Goal: Information Seeking & Learning: Check status

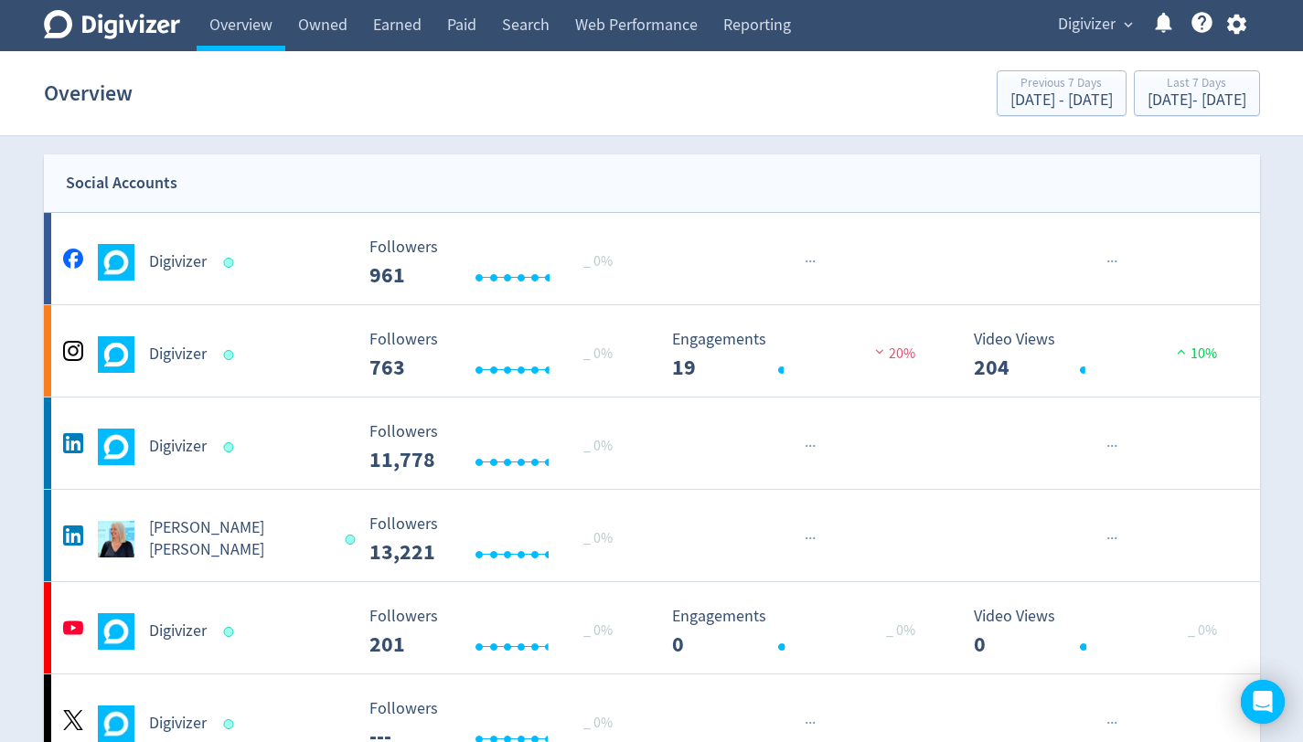
click at [1124, 33] on button "Digivizer expand_more" at bounding box center [1094, 24] width 86 height 29
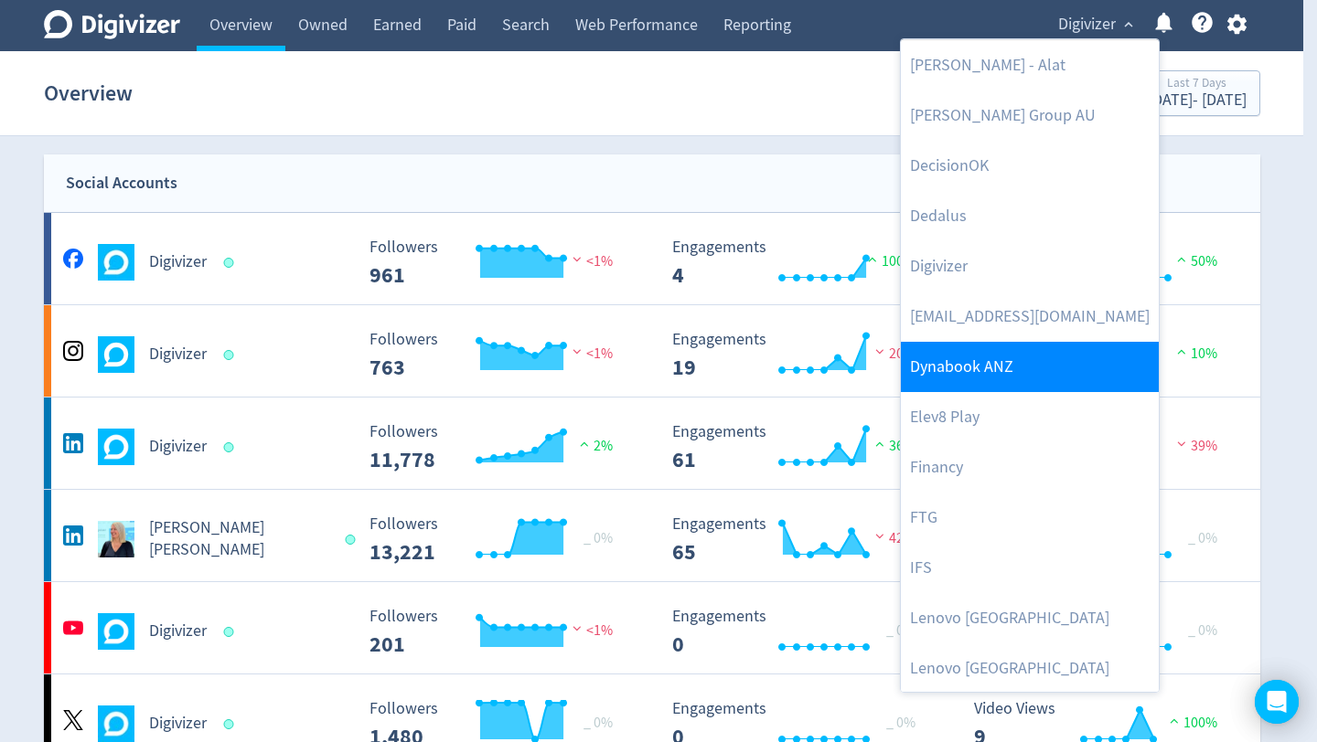
click at [999, 363] on link "Dynabook ANZ" at bounding box center [1030, 367] width 258 height 50
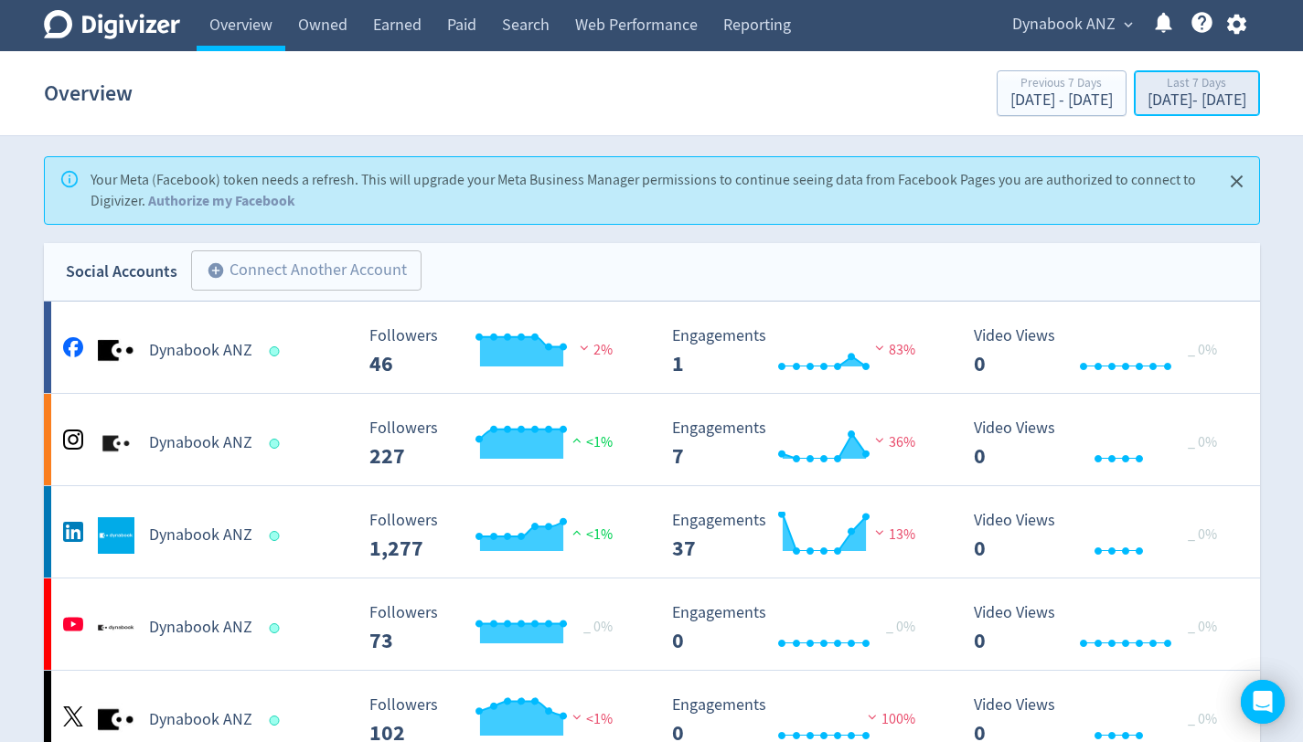
click at [1172, 105] on div "[DATE] - [DATE]" at bounding box center [1196, 100] width 99 height 16
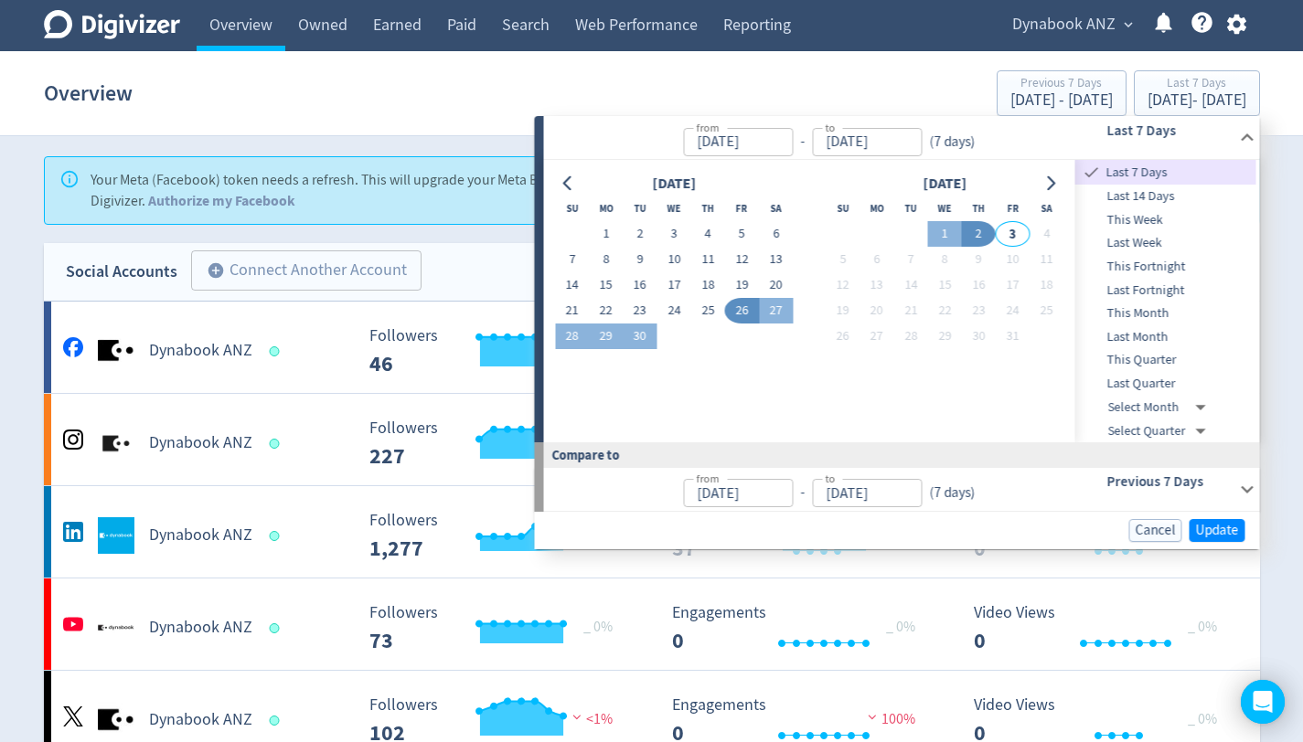
click at [1163, 379] on span "Last Quarter" at bounding box center [1165, 384] width 181 height 20
type input "[DATE]"
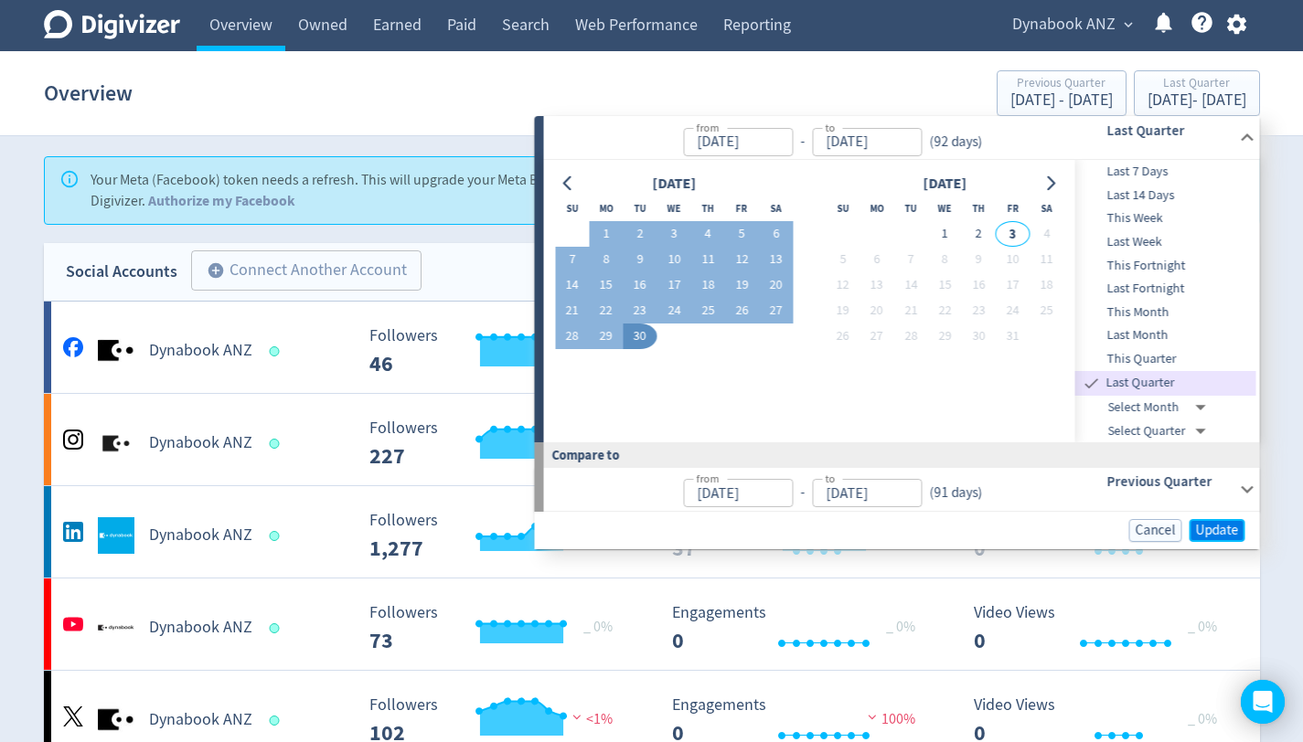
click at [1222, 533] on span "Update" at bounding box center [1217, 531] width 43 height 14
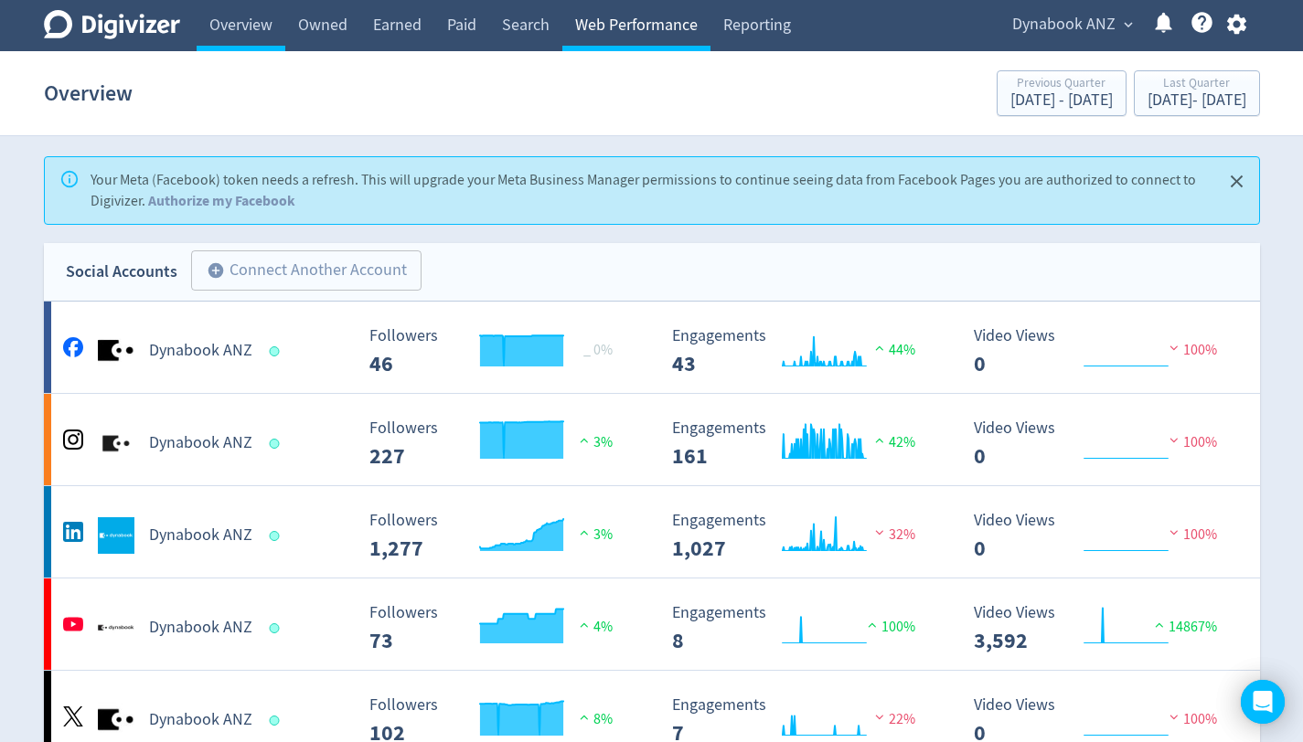
click at [638, 18] on link "Web Performance" at bounding box center [636, 25] width 148 height 51
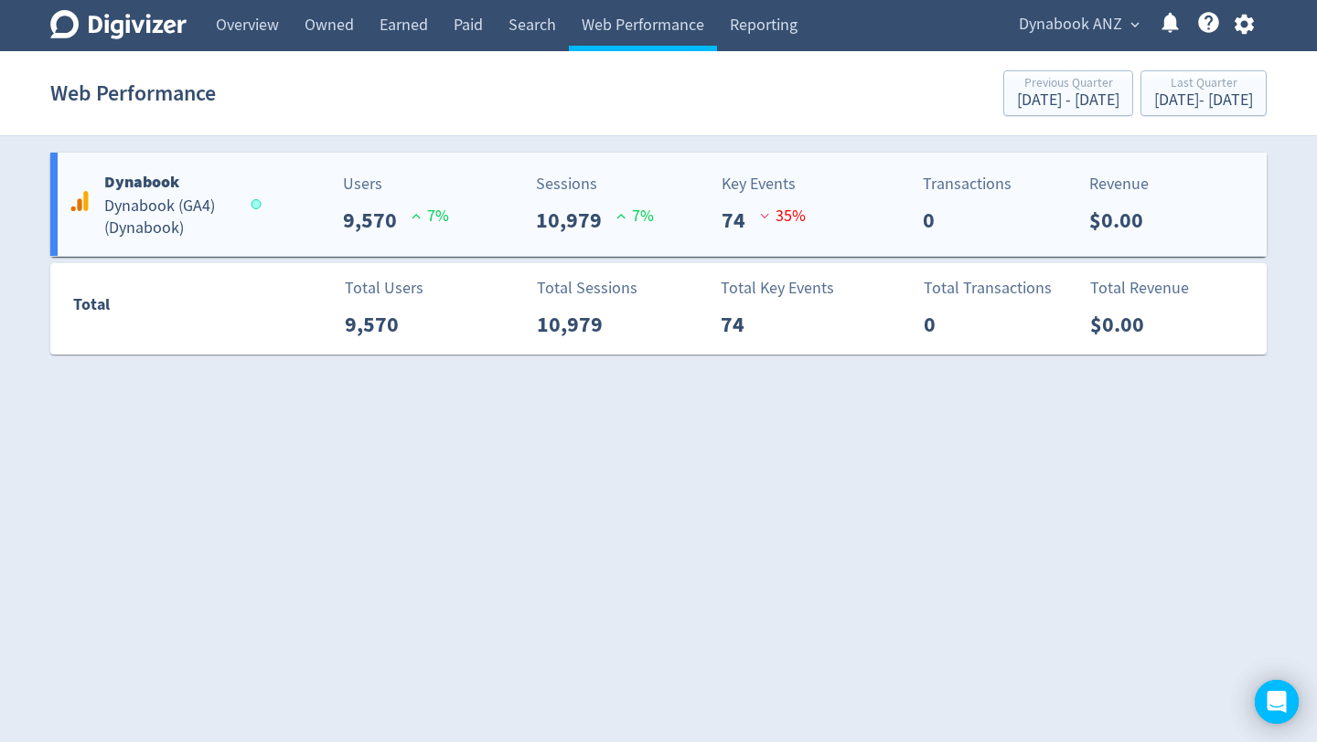
click at [229, 222] on h5 "Dynabook (GA4) ( Dynabook )" at bounding box center [169, 218] width 130 height 44
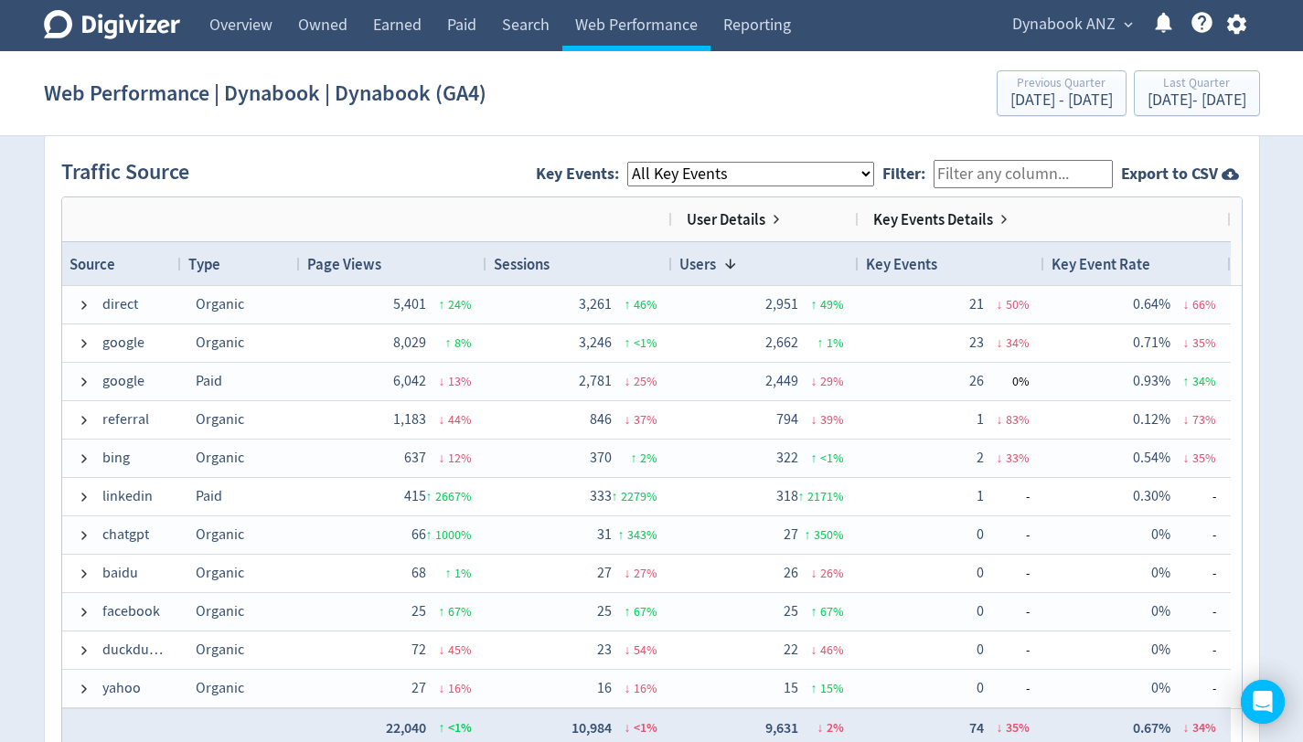
scroll to position [1179, 0]
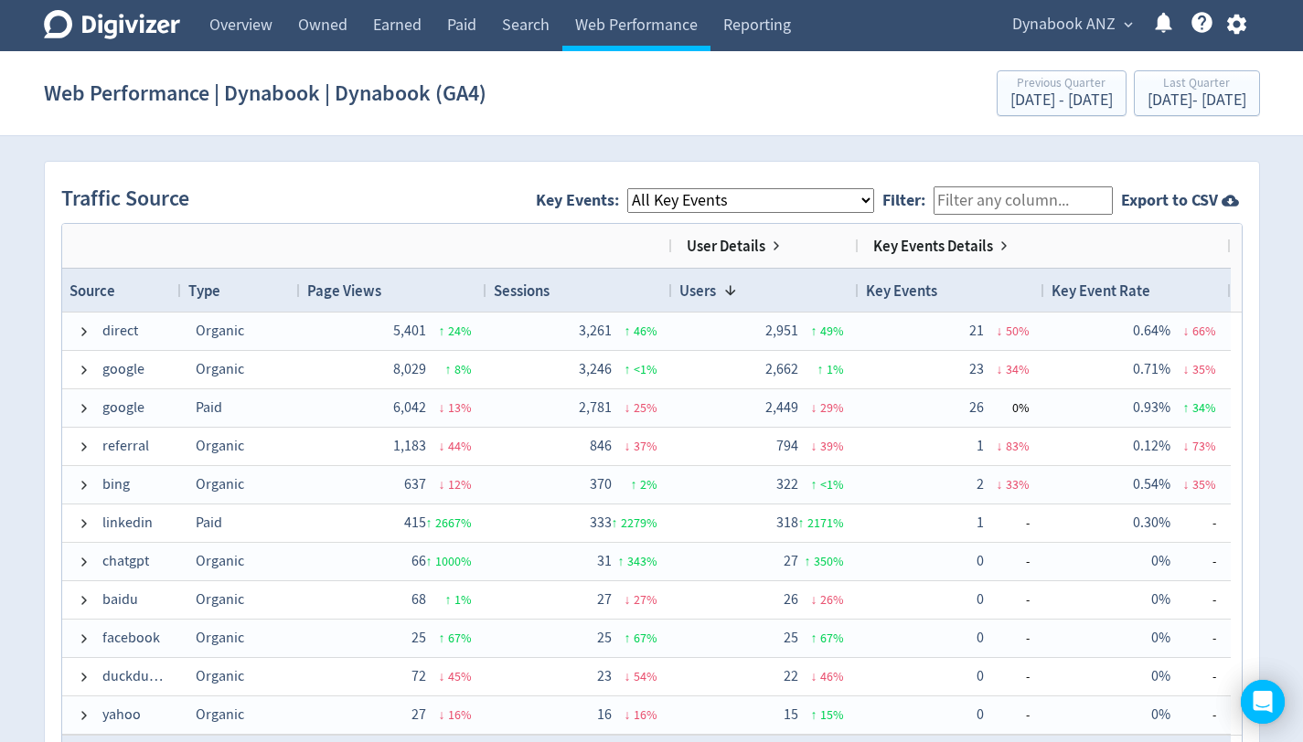
click at [874, 204] on select "All Key Events eCommerce Portege_X30LM_Conversion generate_lead" at bounding box center [750, 200] width 247 height 25
select select "generate_lead"
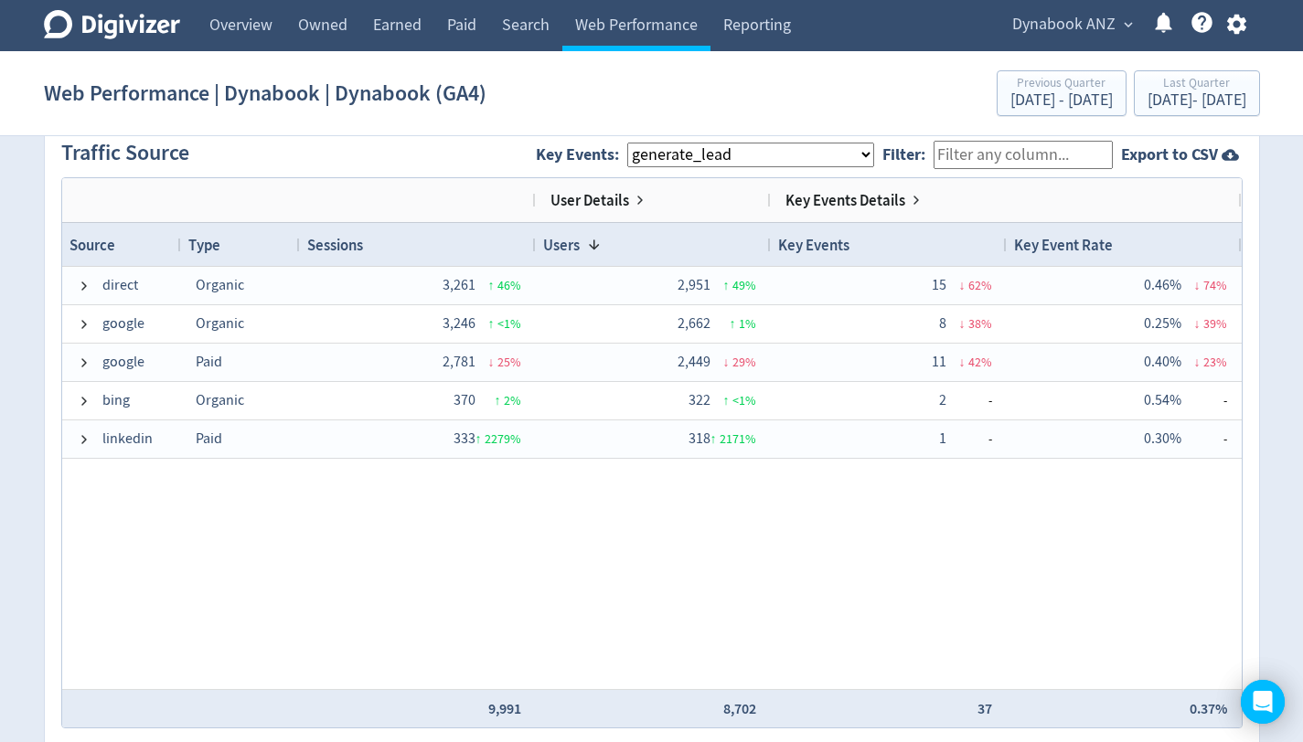
scroll to position [1233, 0]
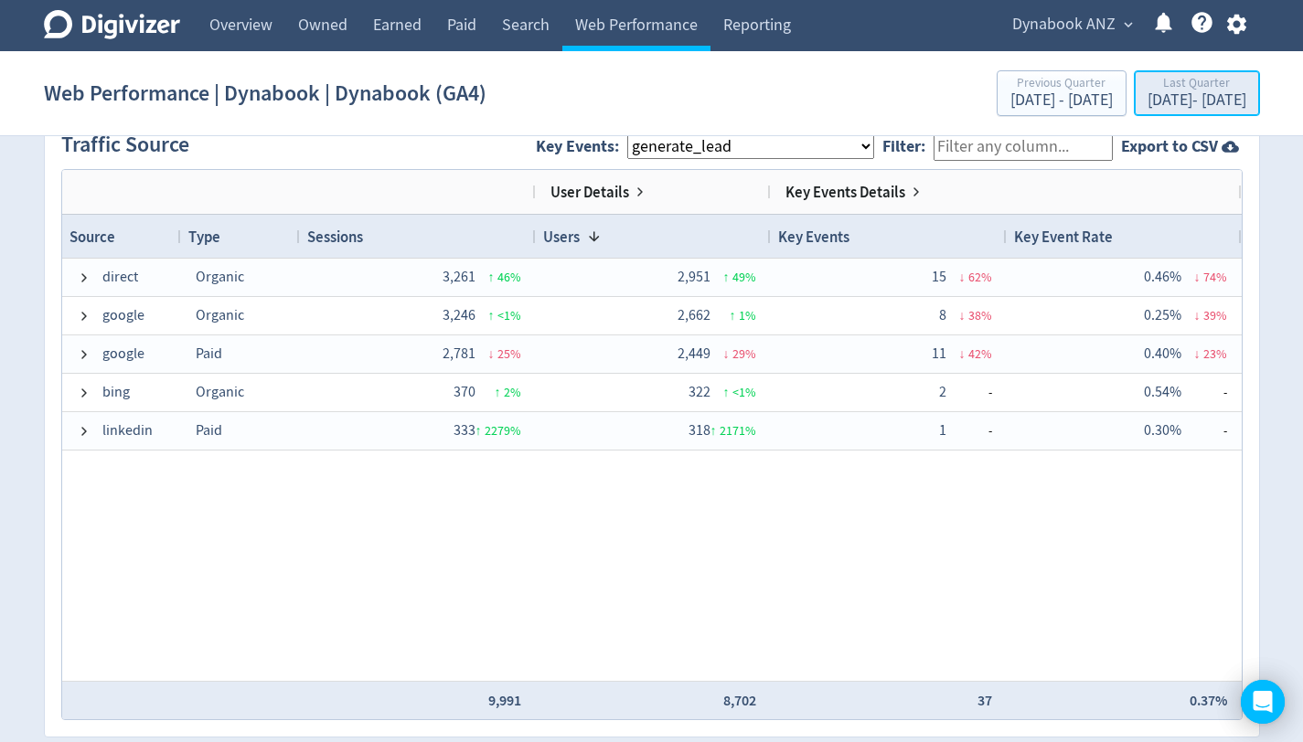
click at [1147, 102] on div "[DATE] - [DATE]" at bounding box center [1196, 100] width 99 height 16
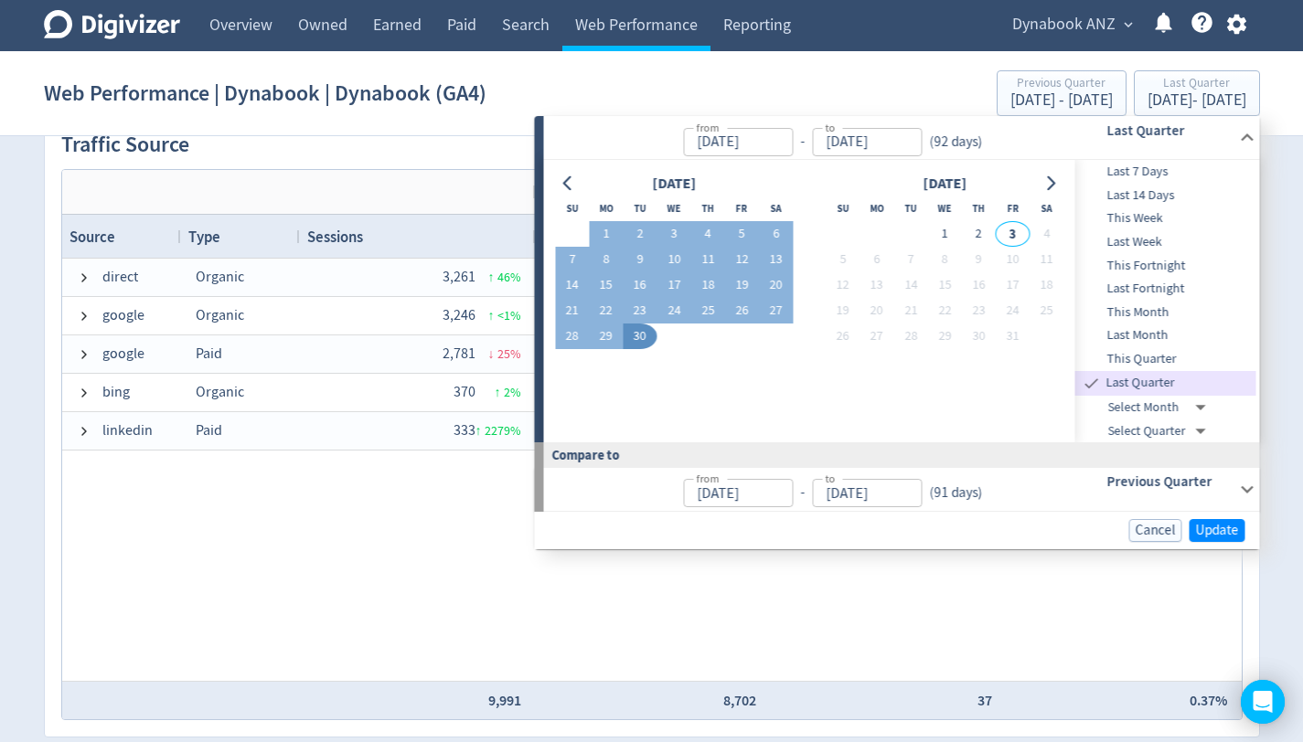
click at [1159, 333] on span "Last Month" at bounding box center [1165, 335] width 181 height 20
type input "[DATE]"
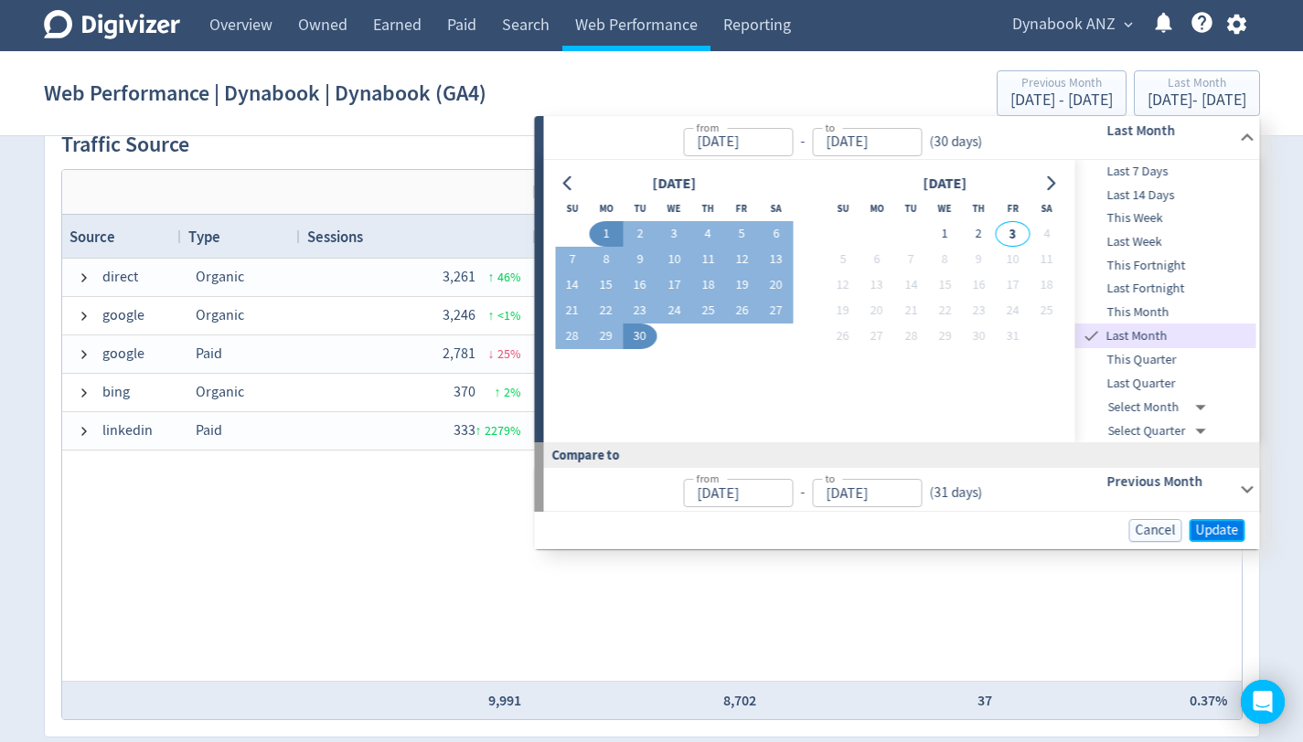
click at [1211, 533] on span "Update" at bounding box center [1217, 531] width 43 height 14
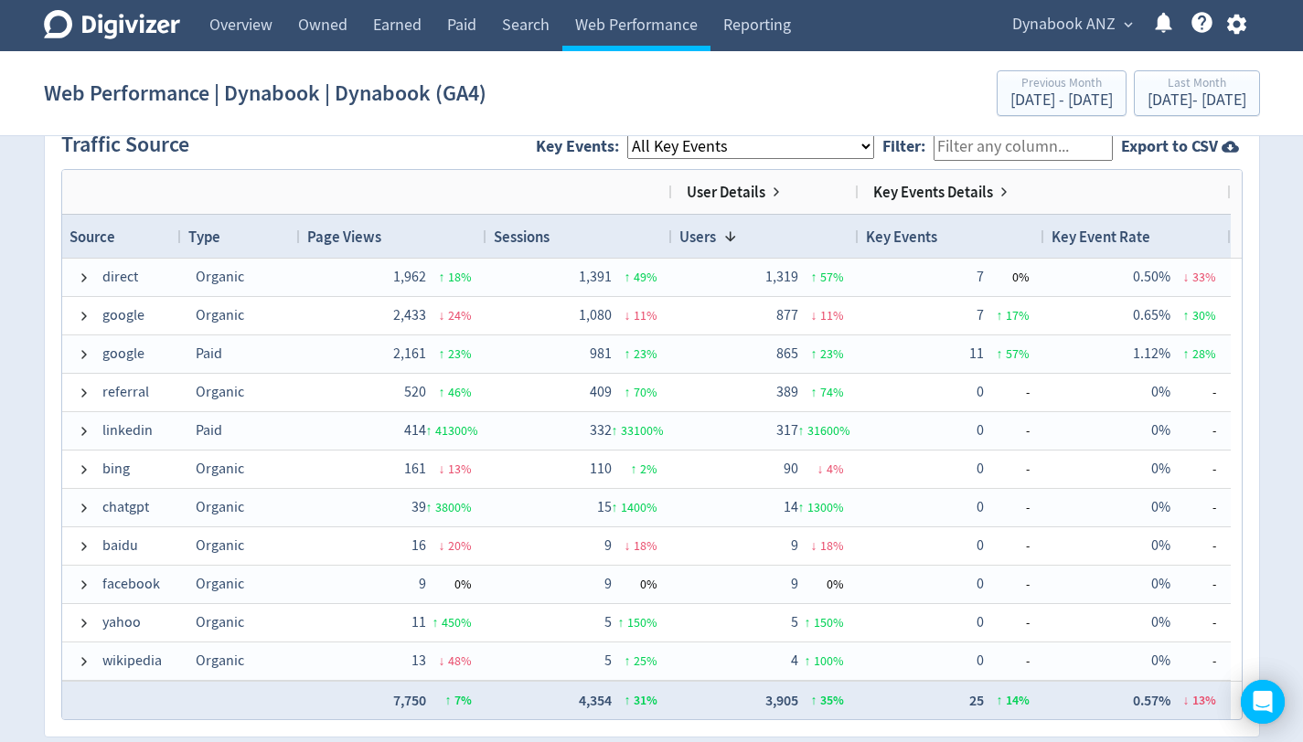
click at [874, 144] on select "All Key Events eCommerce Portege_X30LM_Conversion generate_lead" at bounding box center [750, 146] width 247 height 25
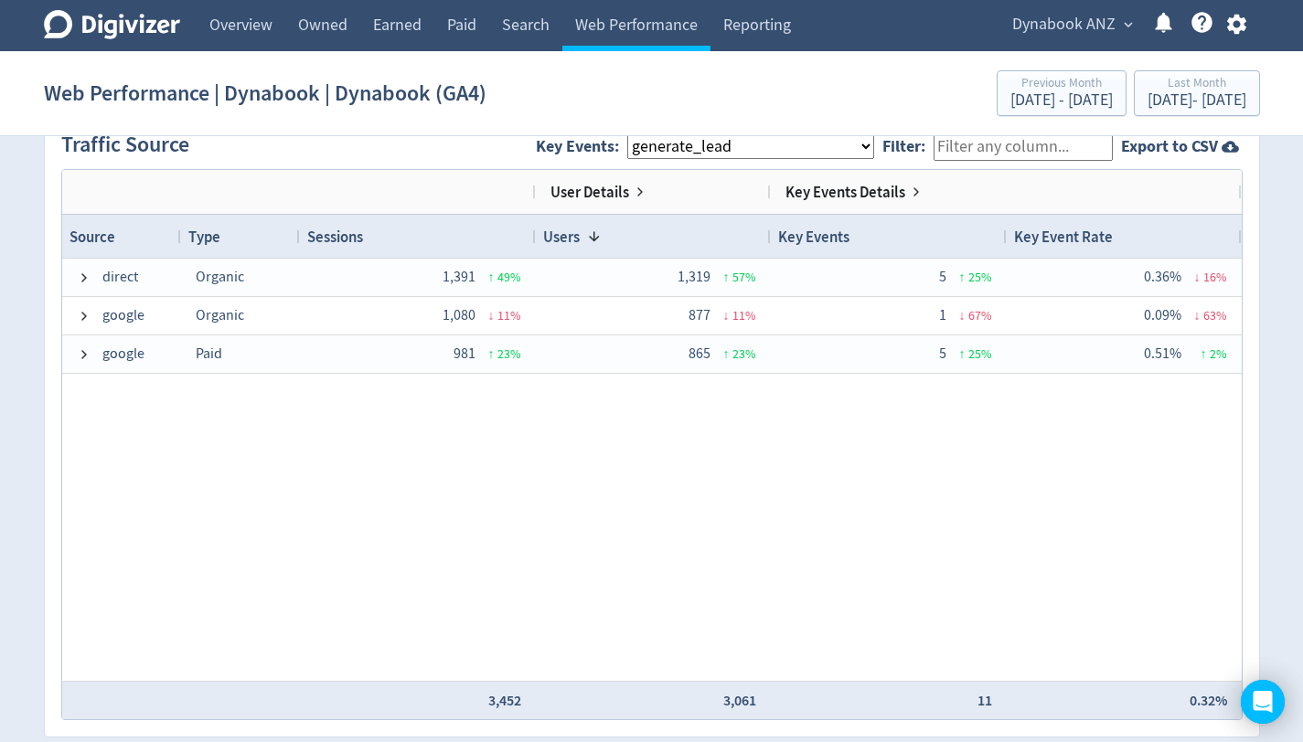
click at [874, 150] on select "All Key Events eCommerce Portege_X30LM_Conversion generate_lead" at bounding box center [750, 146] width 247 height 25
select select "Portege_X30LM_Conversion"
click at [874, 145] on select "All Key Events eCommerce Portege_X30LM_Conversion generate_lead" at bounding box center [750, 146] width 247 height 25
click at [1147, 94] on div "[DATE] - [DATE]" at bounding box center [1196, 100] width 99 height 16
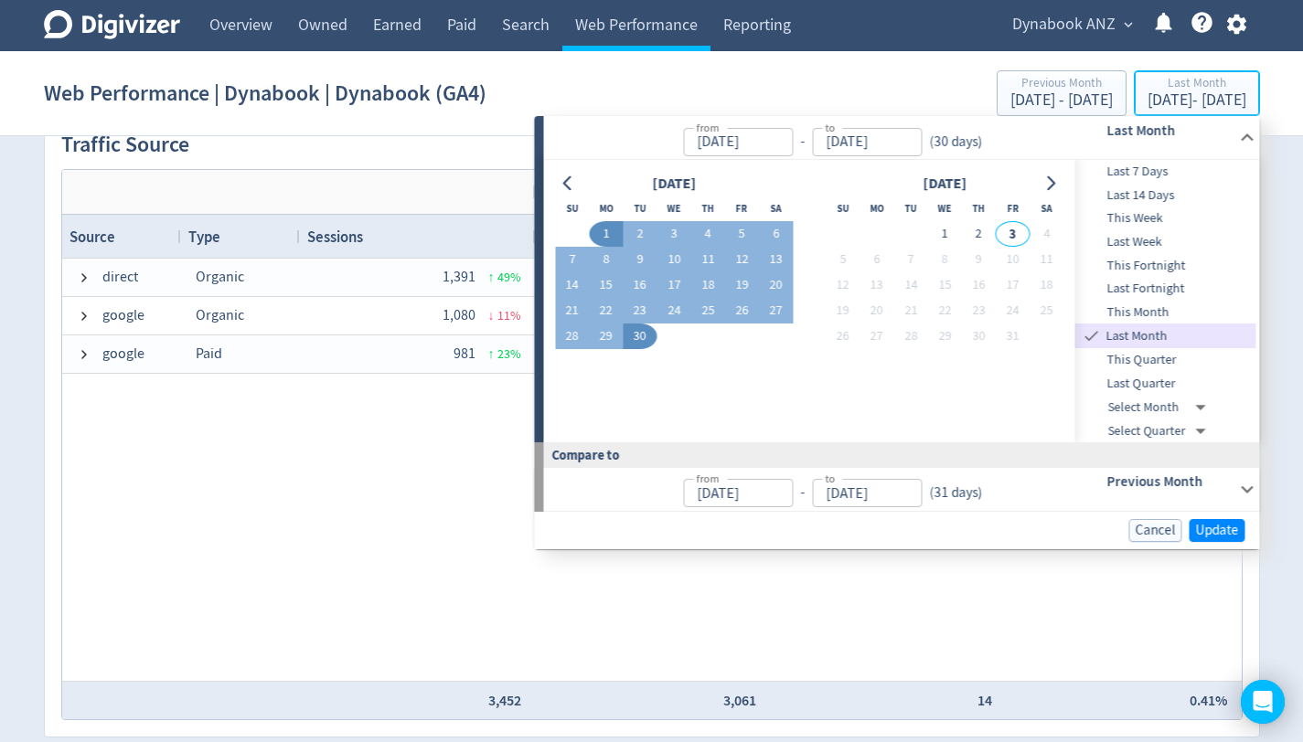
type input "[DATE]"
click at [1152, 384] on span "Last Quarter" at bounding box center [1165, 384] width 181 height 20
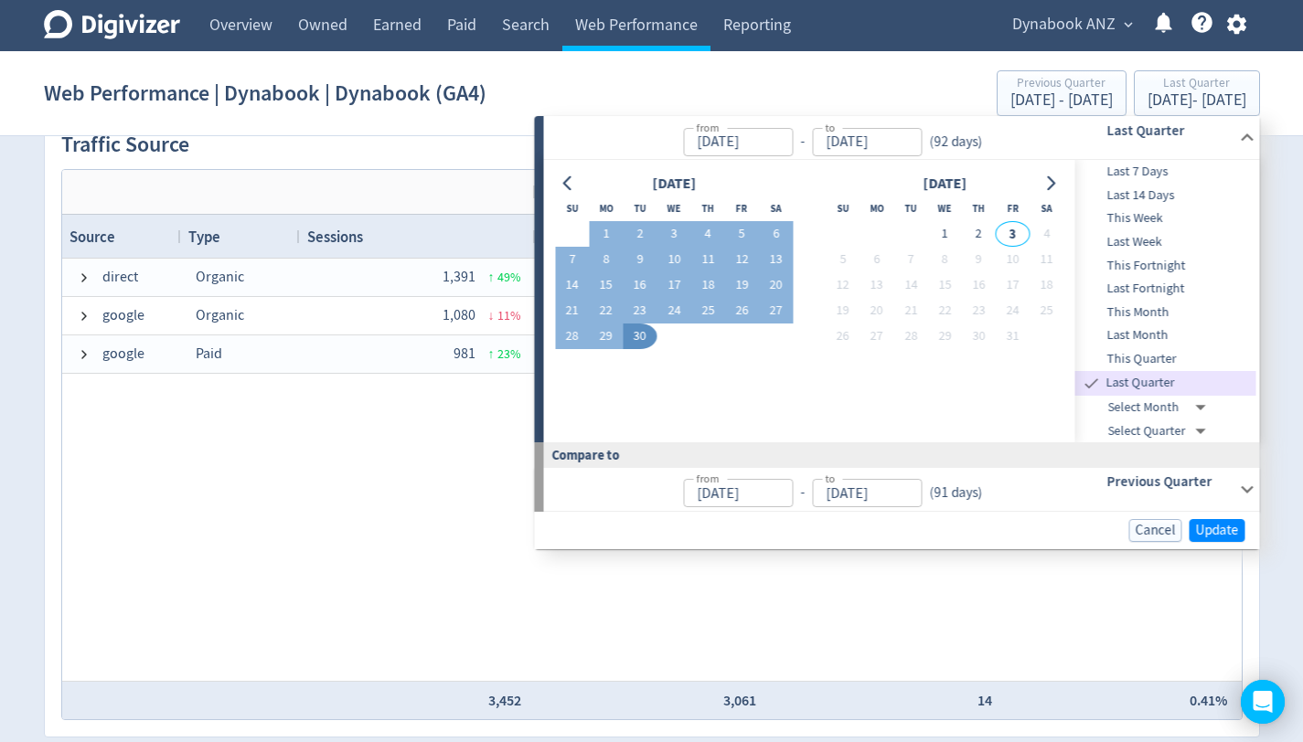
type input "[DATE]"
click at [1220, 528] on span "Update" at bounding box center [1217, 531] width 43 height 14
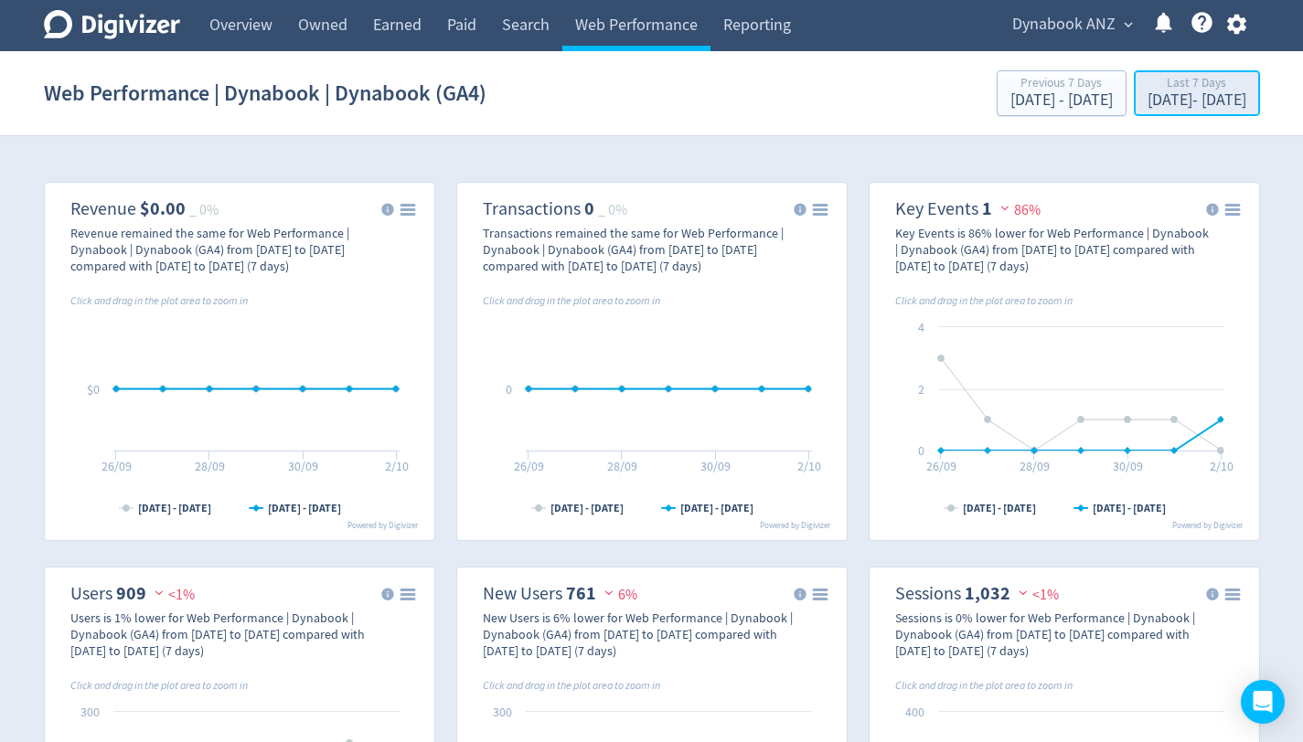
click at [1164, 101] on div "[DATE] - [DATE]" at bounding box center [1196, 100] width 99 height 16
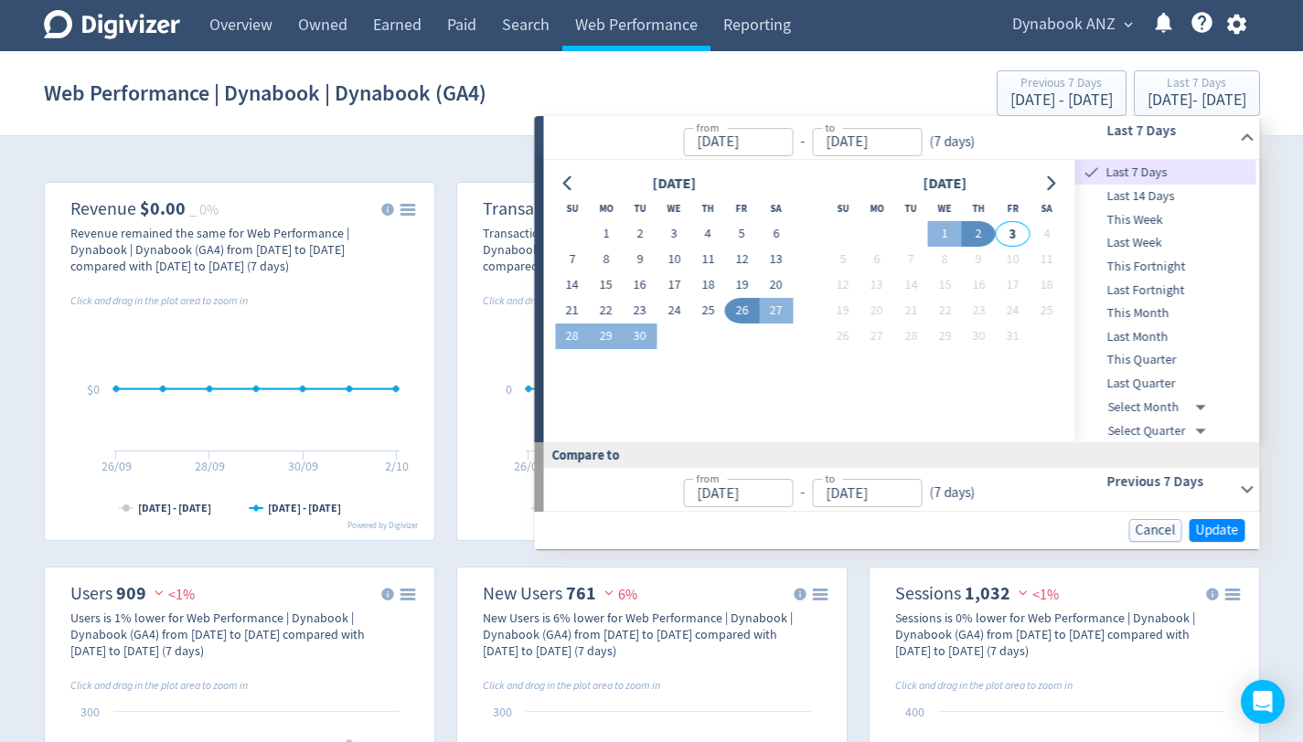
click at [1154, 384] on span "Last Quarter" at bounding box center [1165, 384] width 181 height 20
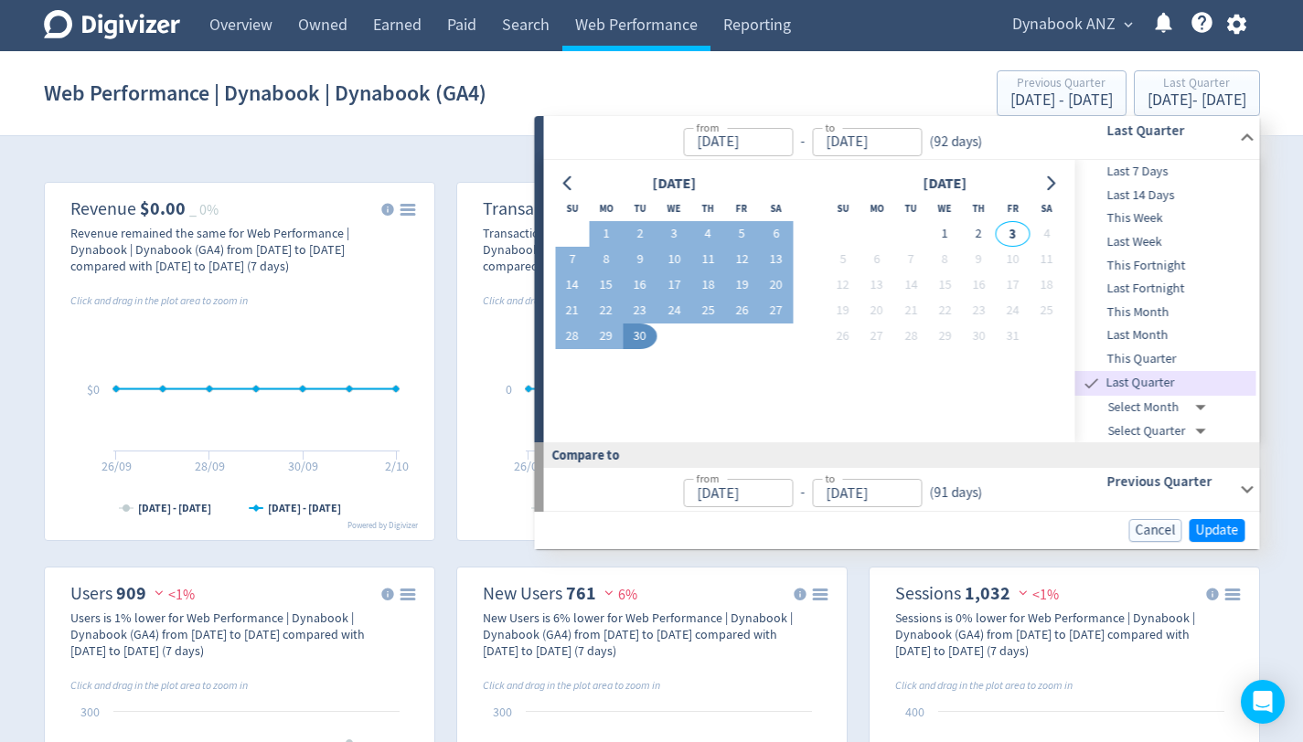
type input "[DATE]"
click at [1227, 529] on span "Update" at bounding box center [1217, 531] width 43 height 14
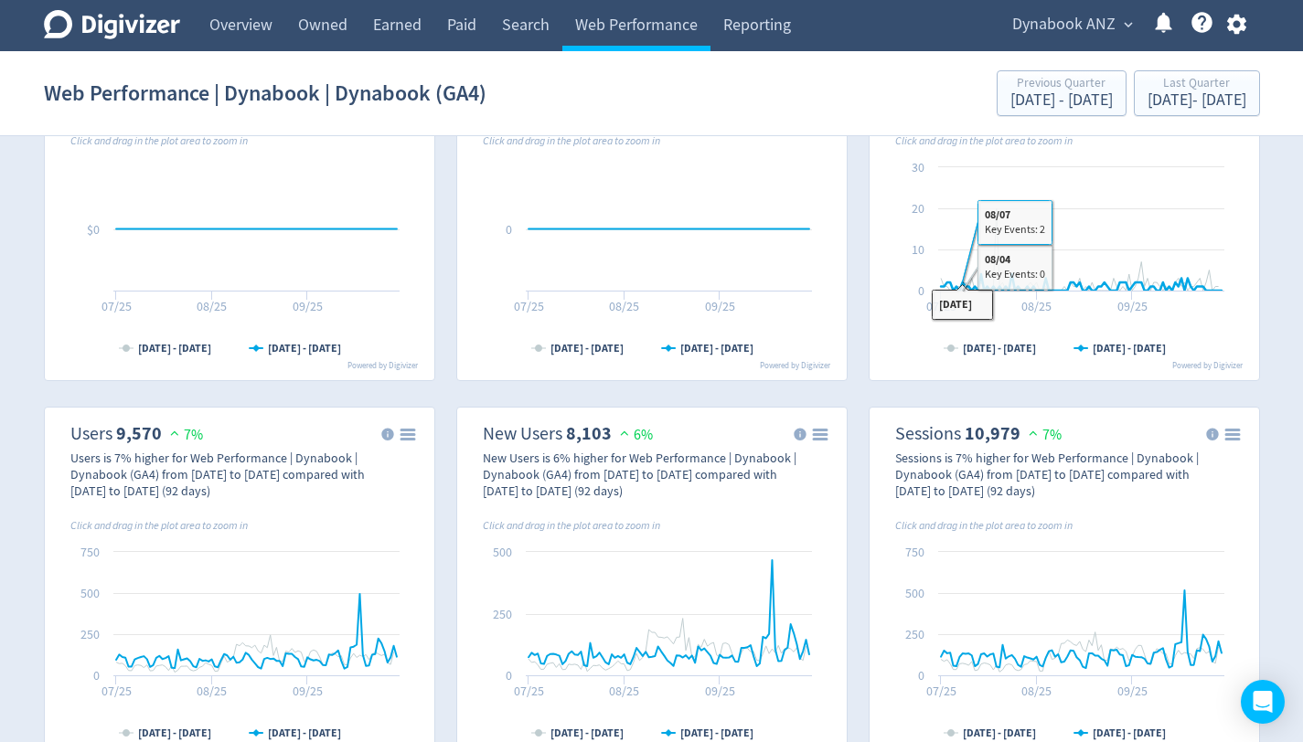
scroll to position [1022, 0]
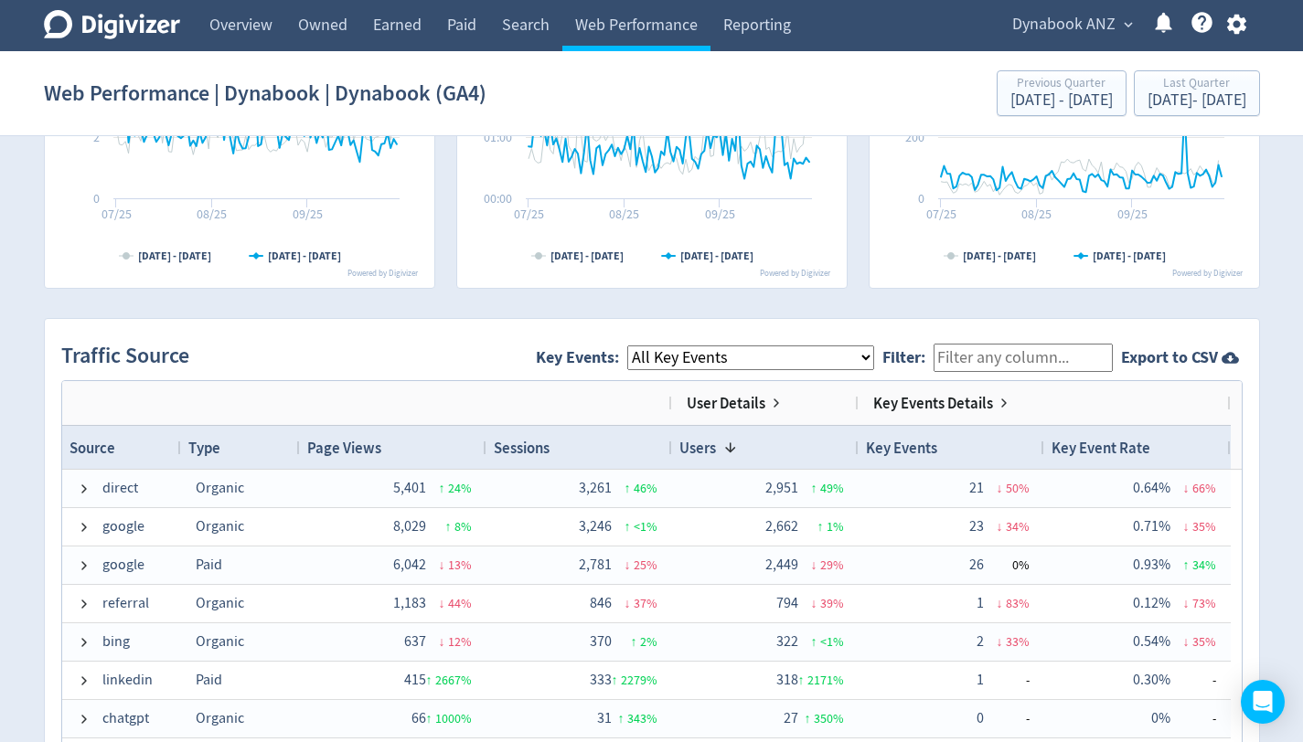
click at [874, 362] on select "All Key Events eCommerce Portege_X30LM_Conversion generate_lead" at bounding box center [750, 358] width 247 height 25
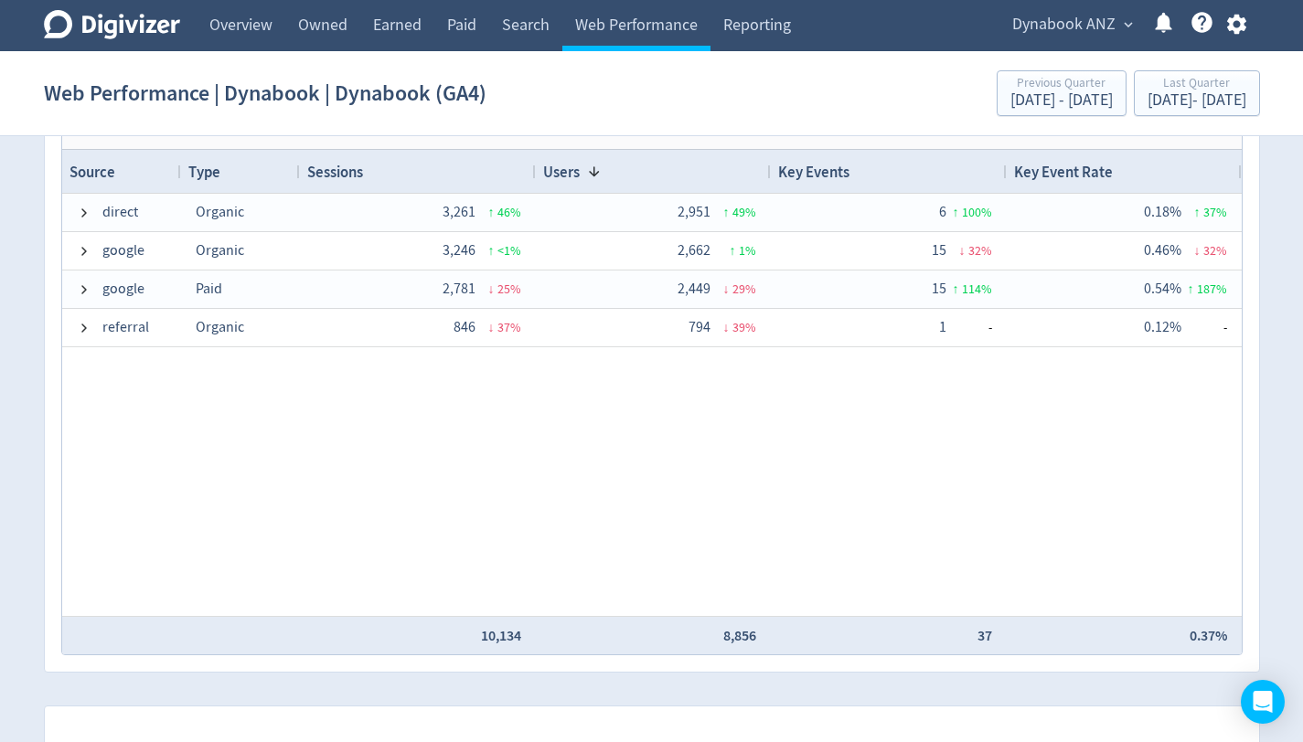
scroll to position [1394, 0]
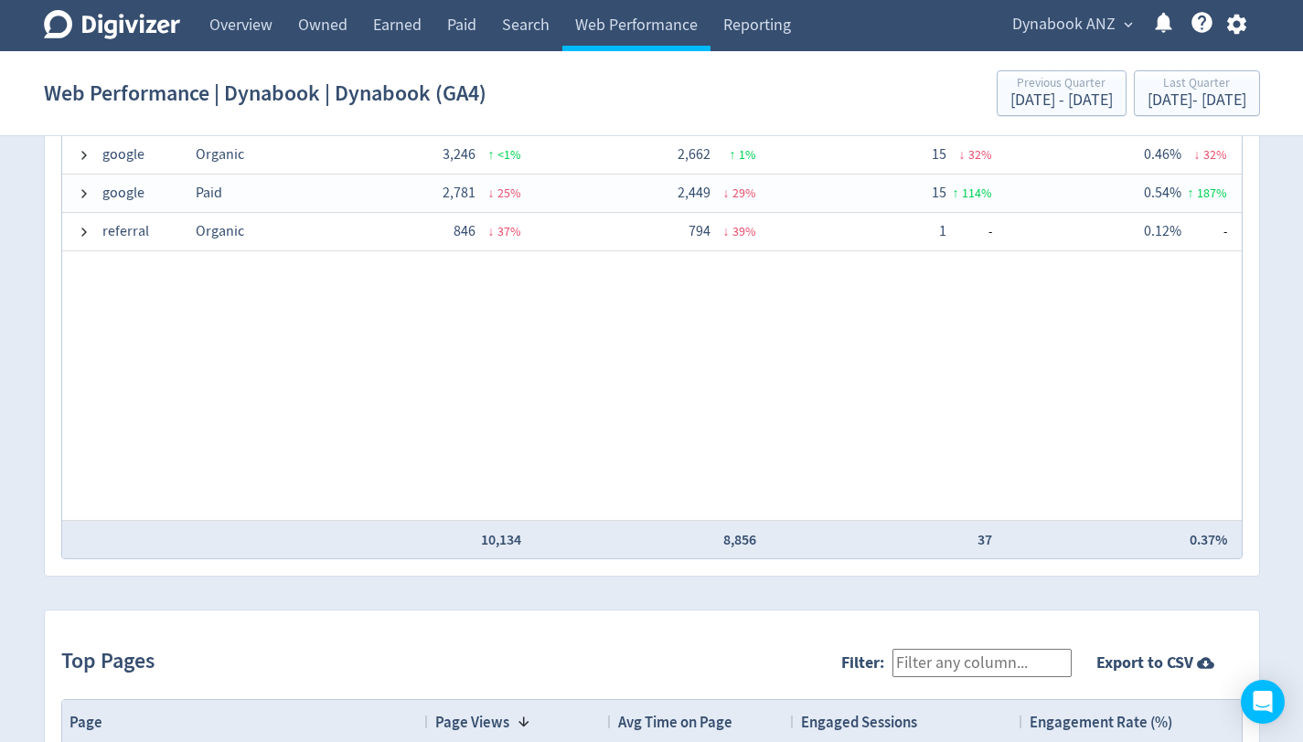
click at [1271, 334] on div "Created with Highcharts 10.3.3 Chart context menu 01/04/25 - 30/06/25 01/07/25 …" at bounding box center [651, 13] width 1249 height 2511
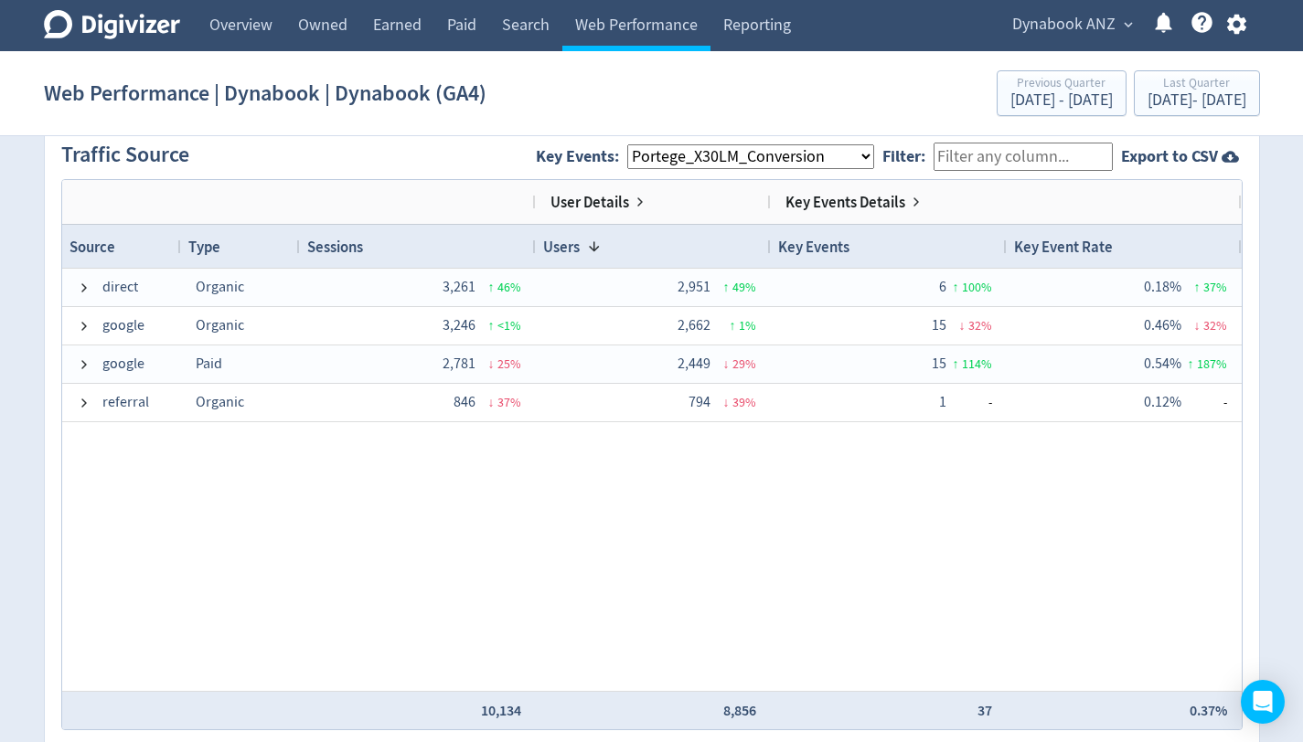
scroll to position [1095, 0]
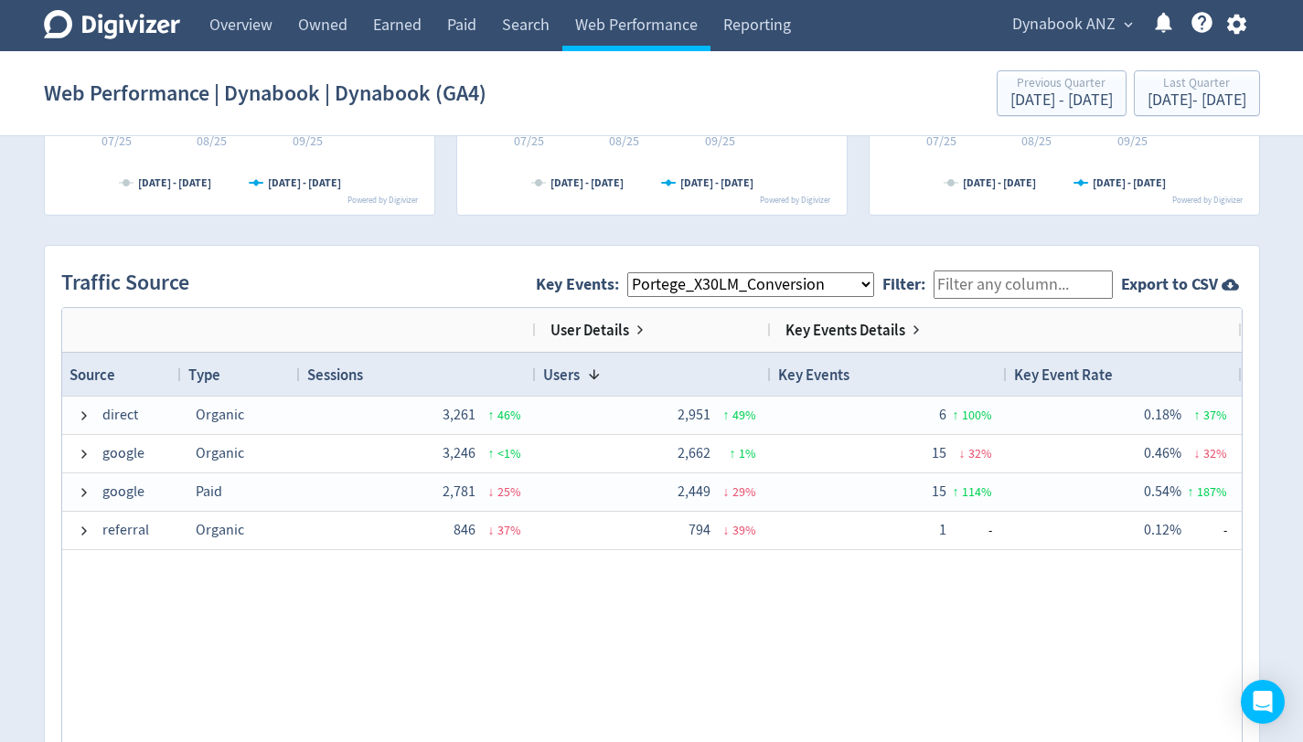
click at [874, 287] on select "All Key Events eCommerce Portege_X30LM_Conversion generate_lead" at bounding box center [750, 284] width 247 height 25
select select "generate_lead"
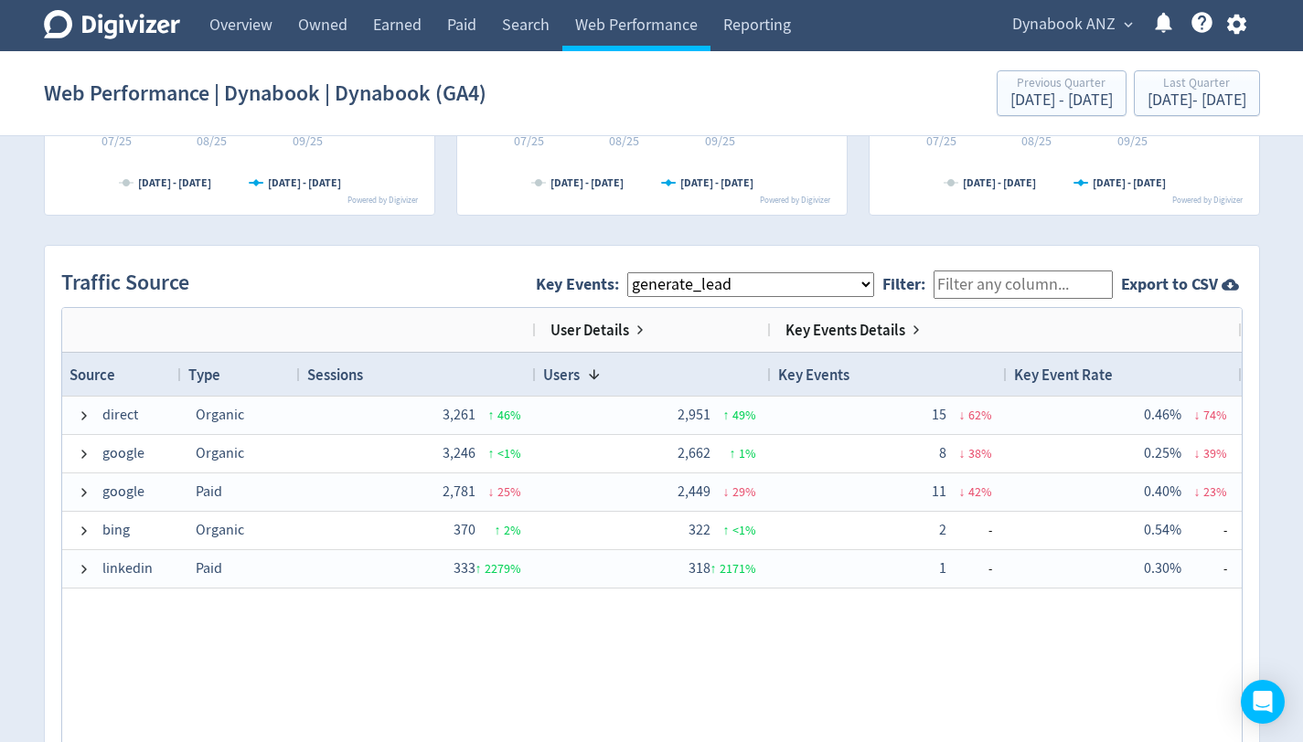
click at [1274, 461] on div "Created with Highcharts 10.3.3 Chart context menu 01/04/25 - 30/06/25 01/07/25 …" at bounding box center [651, 312] width 1249 height 2511
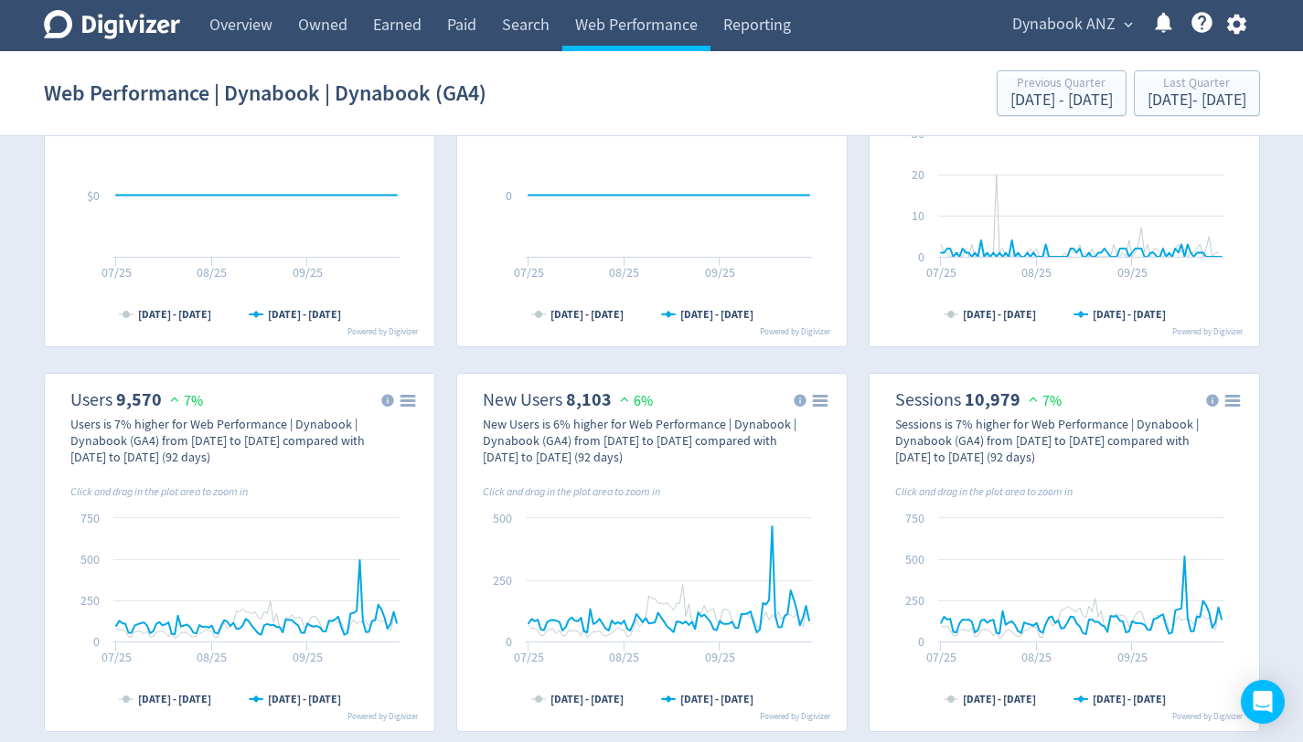
scroll to position [0, 0]
